Goal: Task Accomplishment & Management: Complete application form

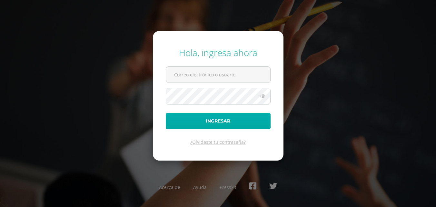
type input "[EMAIL_ADDRESS][DOMAIN_NAME]"
click at [229, 122] on button "Ingresar" at bounding box center [218, 121] width 105 height 16
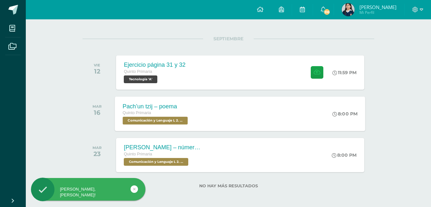
scroll to position [74, 0]
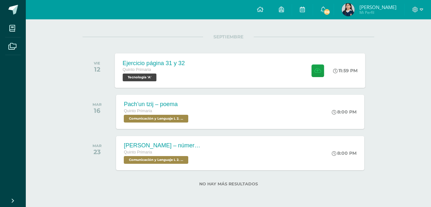
click at [149, 63] on div "Ejercicio página 31 y 32" at bounding box center [154, 63] width 62 height 7
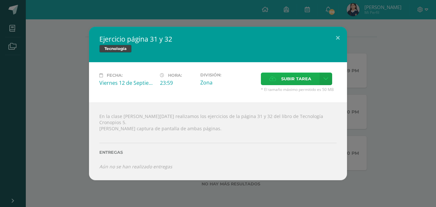
click at [314, 83] on label "Subir tarea" at bounding box center [290, 79] width 59 height 13
click at [0, 0] on input "Subir tarea" at bounding box center [0, 0] width 0 height 0
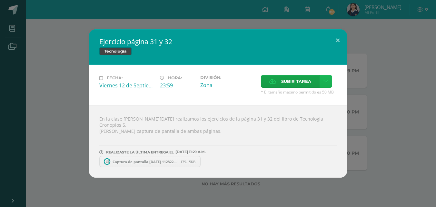
click at [325, 82] on icon at bounding box center [325, 81] width 5 height 5
click at [293, 82] on span "Subir tarea" at bounding box center [296, 81] width 30 height 12
click at [0, 0] on input "Subir tarea" at bounding box center [0, 0] width 0 height 0
click at [339, 41] on button at bounding box center [337, 40] width 18 height 22
